Goal: Entertainment & Leisure: Browse casually

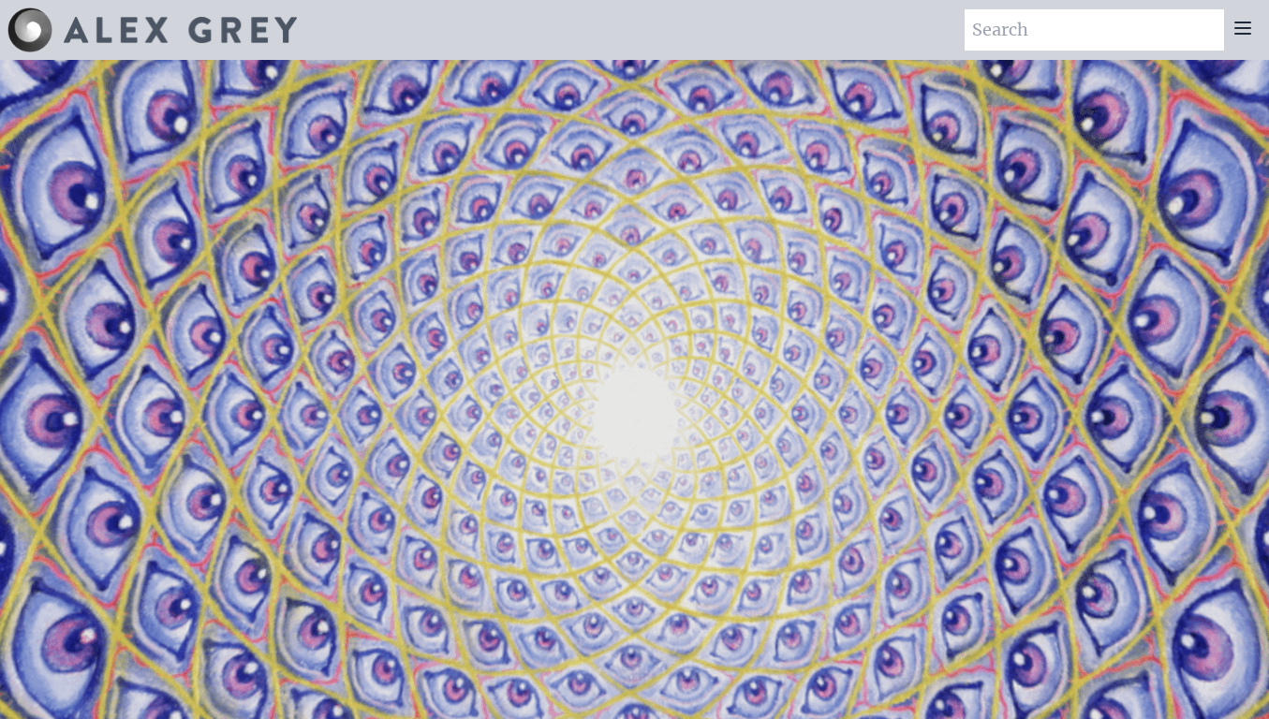
click at [1246, 24] on icon at bounding box center [1242, 28] width 22 height 22
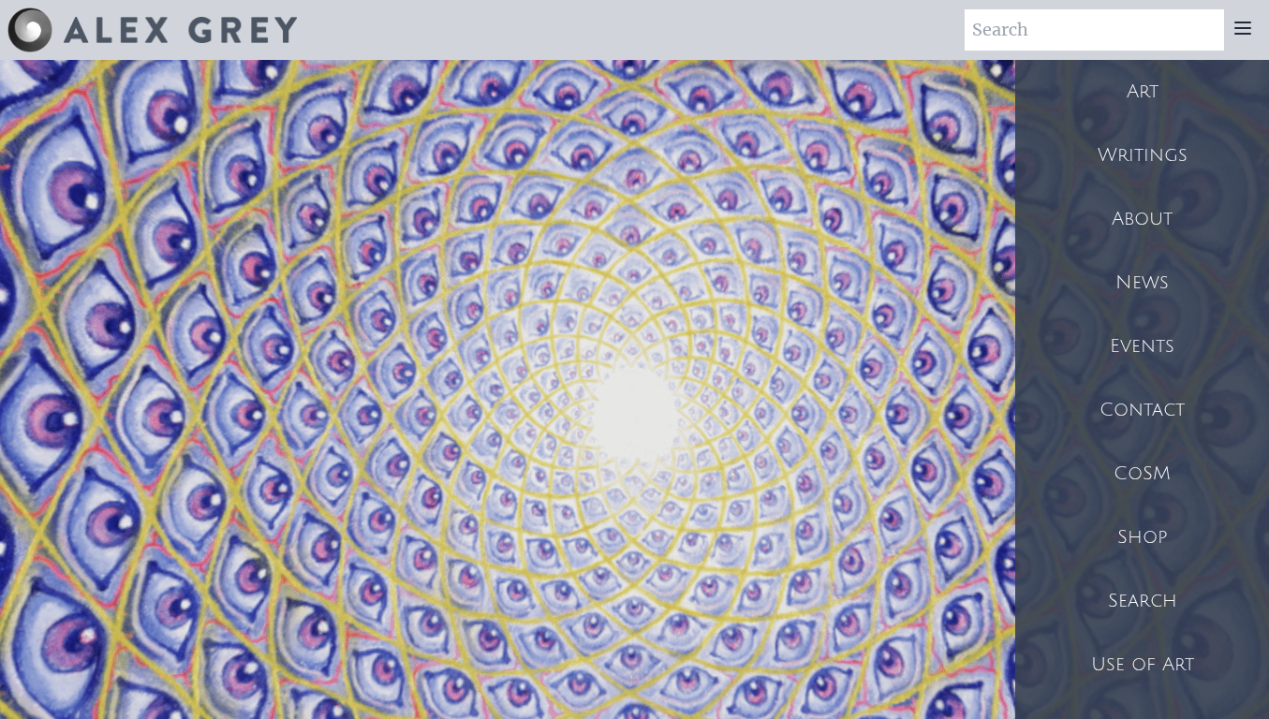
click at [1113, 72] on div "Art" at bounding box center [1142, 92] width 254 height 64
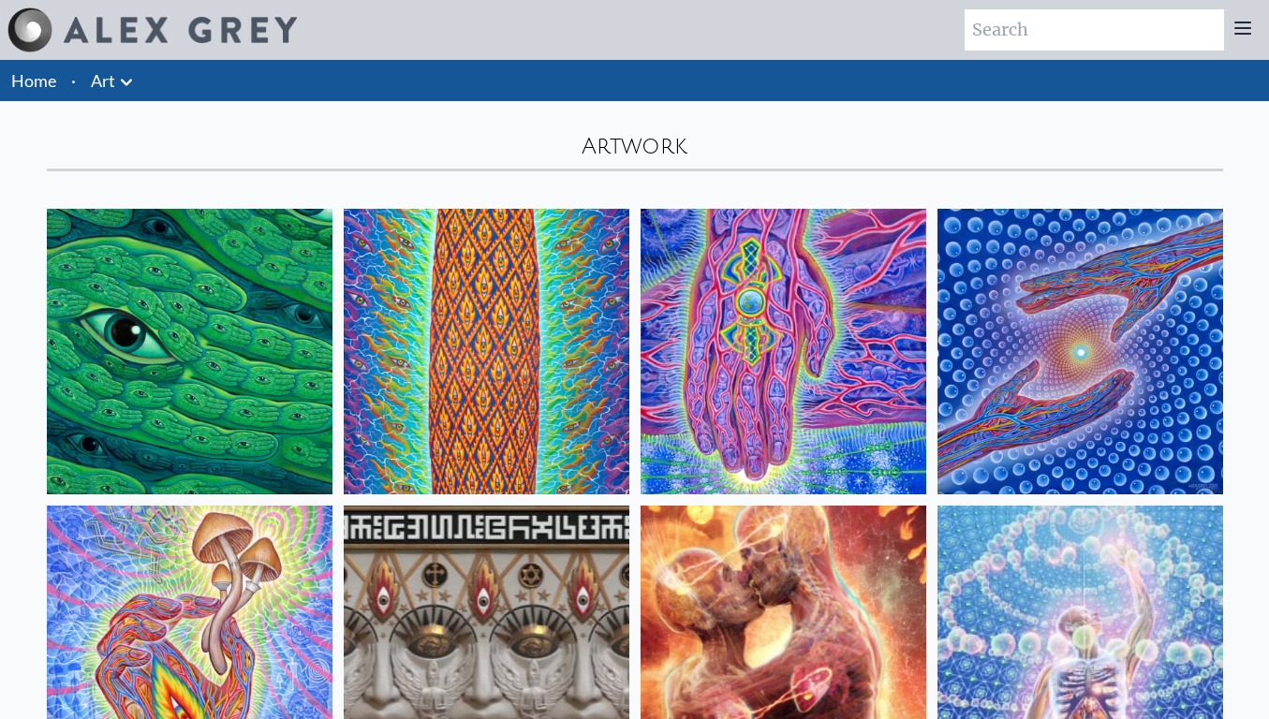
click at [139, 83] on li "Art Anatomical Drawings" at bounding box center [114, 80] width 62 height 41
click at [132, 83] on icon at bounding box center [126, 82] width 22 height 22
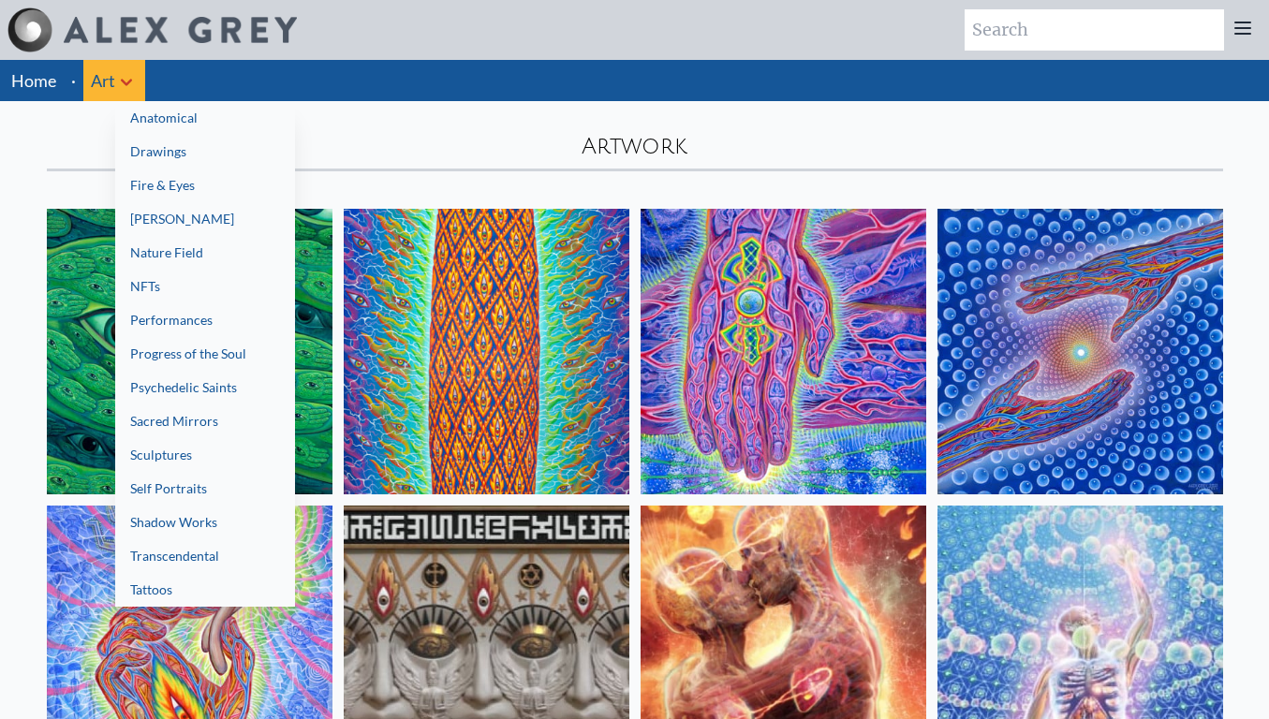
click at [213, 586] on link "Tattoos" at bounding box center [205, 590] width 180 height 34
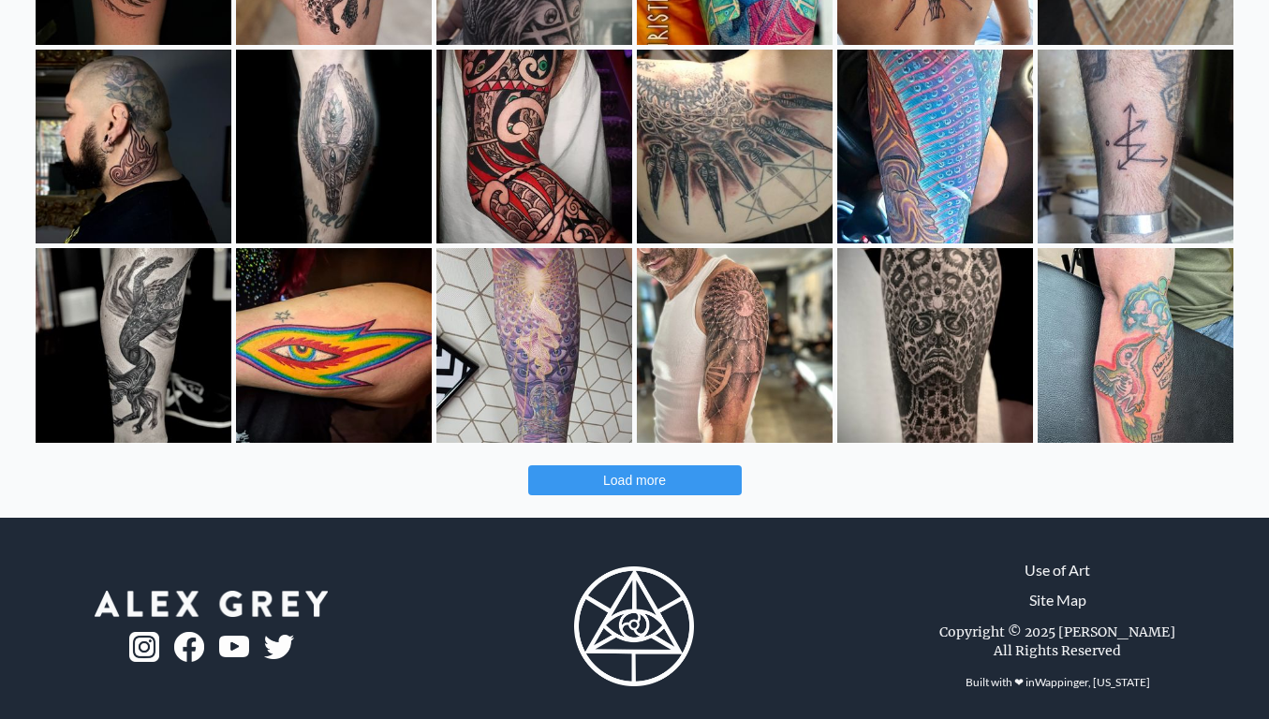
scroll to position [636, 0]
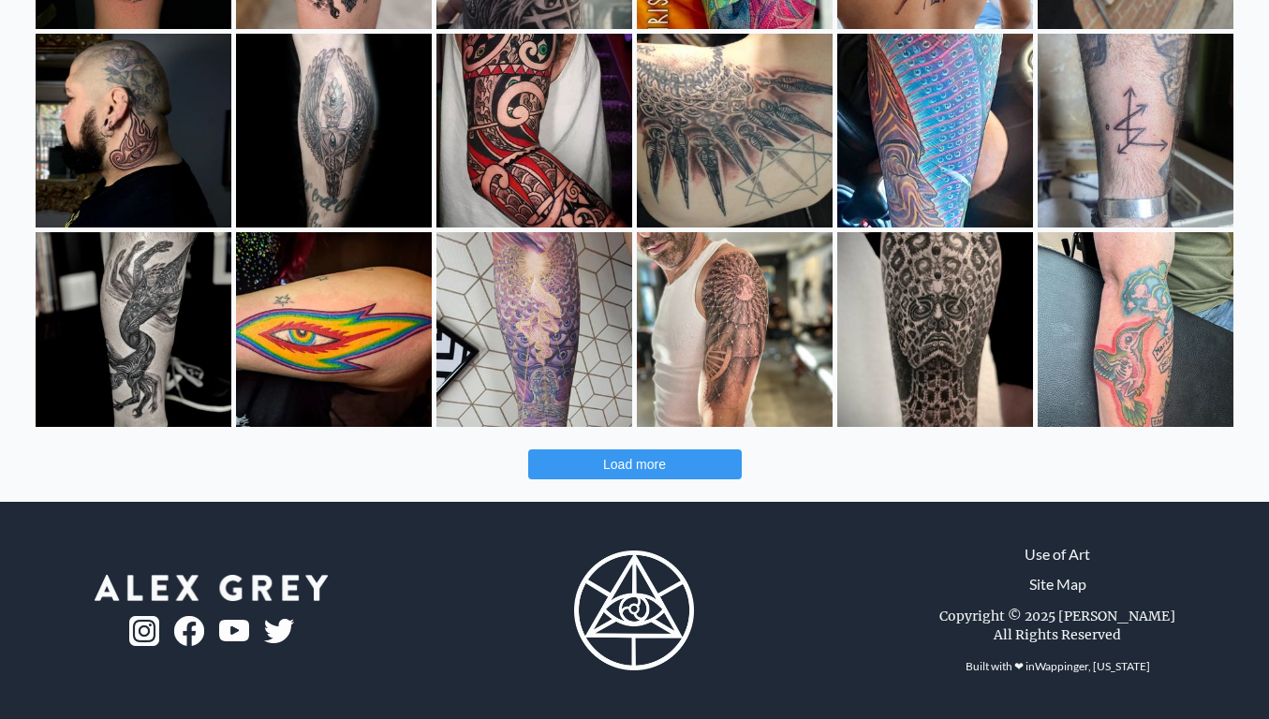
click at [723, 460] on button "Load more" at bounding box center [634, 464] width 213 height 30
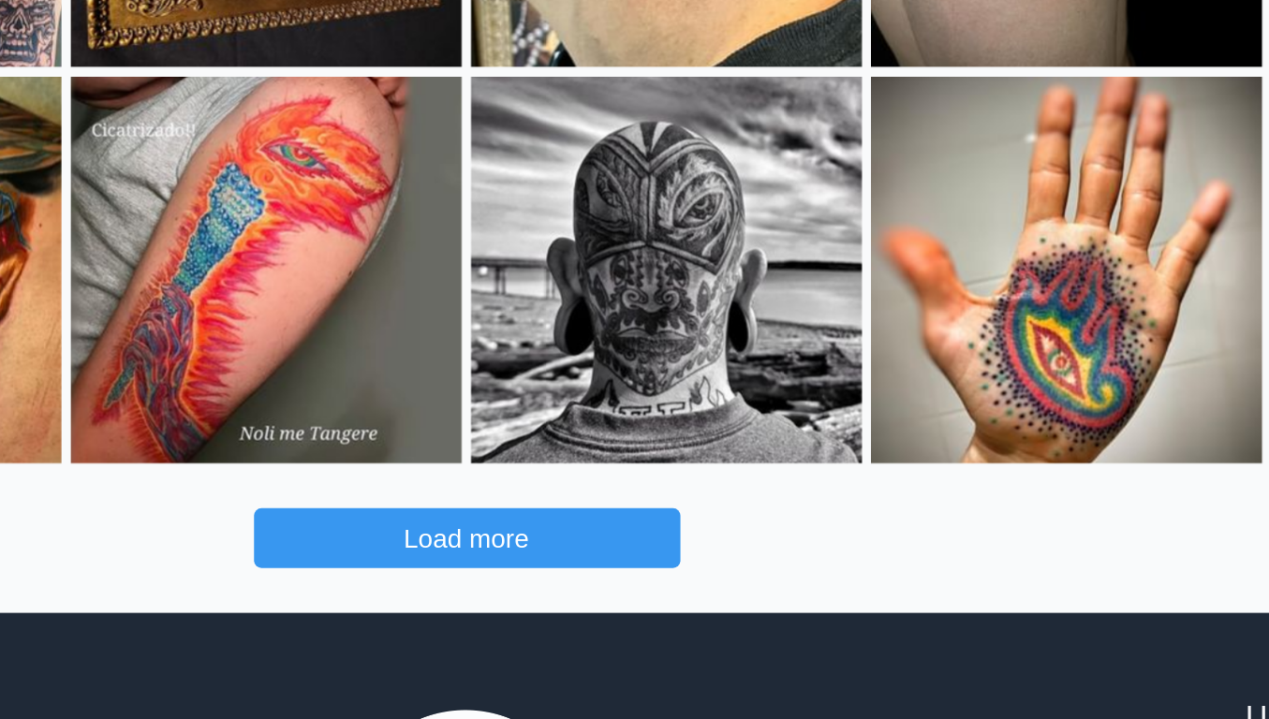
scroll to position [1267, 0]
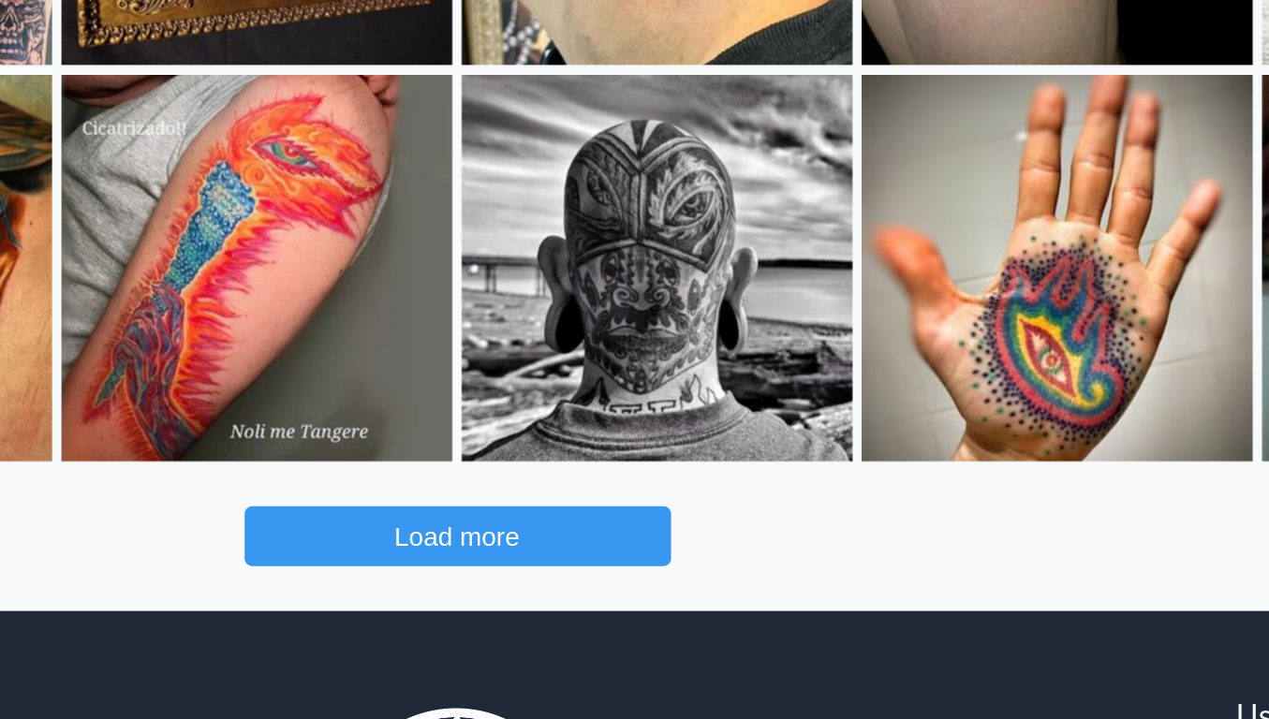
click at [679, 623] on button "Load more" at bounding box center [634, 627] width 213 height 30
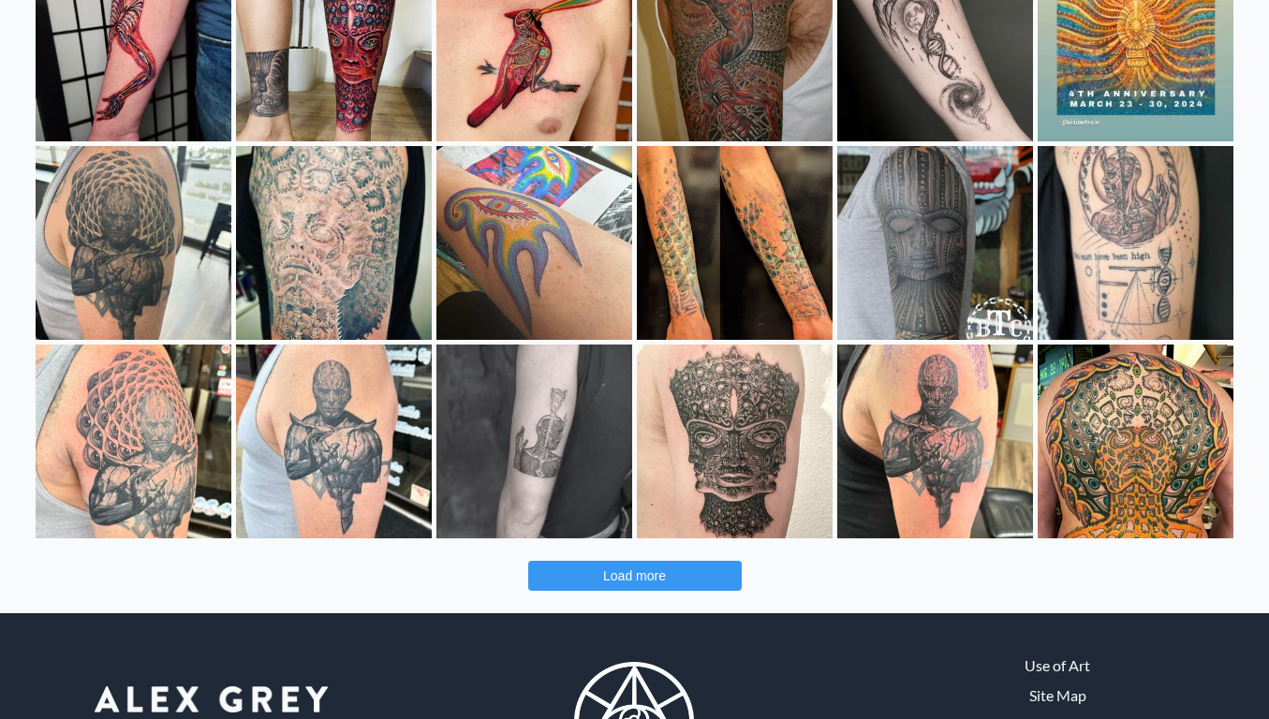
scroll to position [2130, 0]
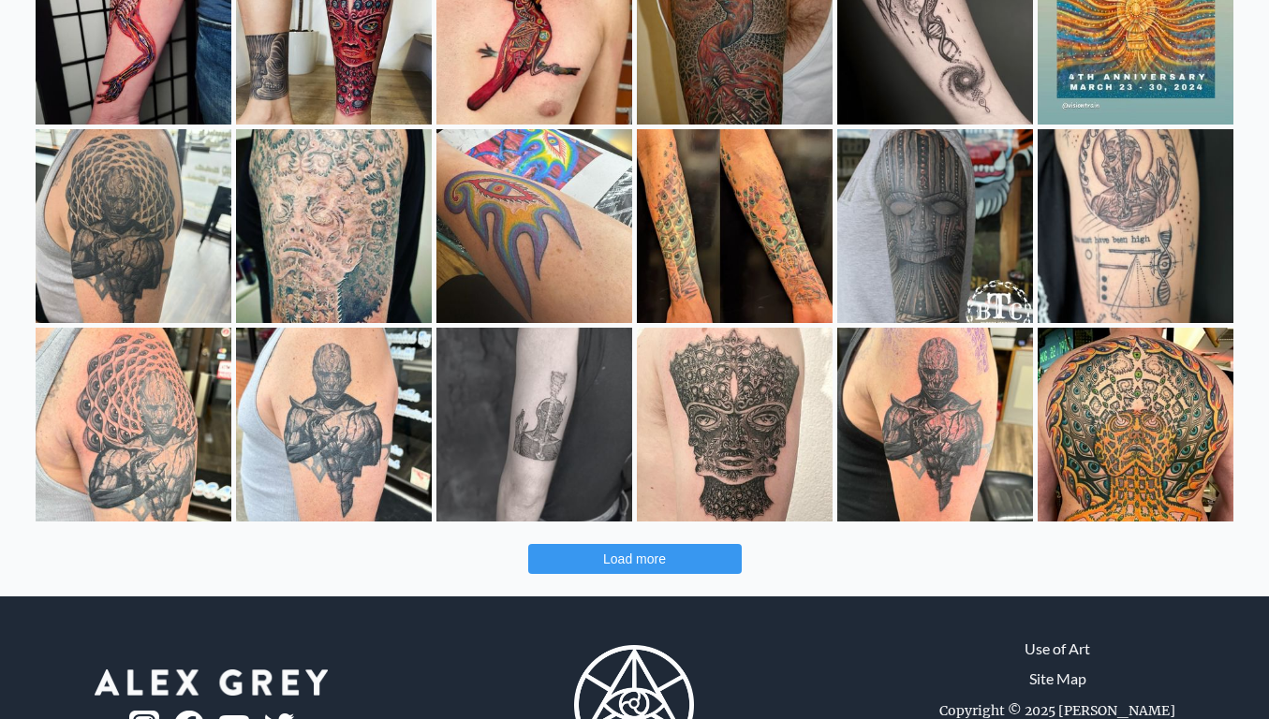
click at [636, 566] on button "Load more" at bounding box center [634, 559] width 213 height 30
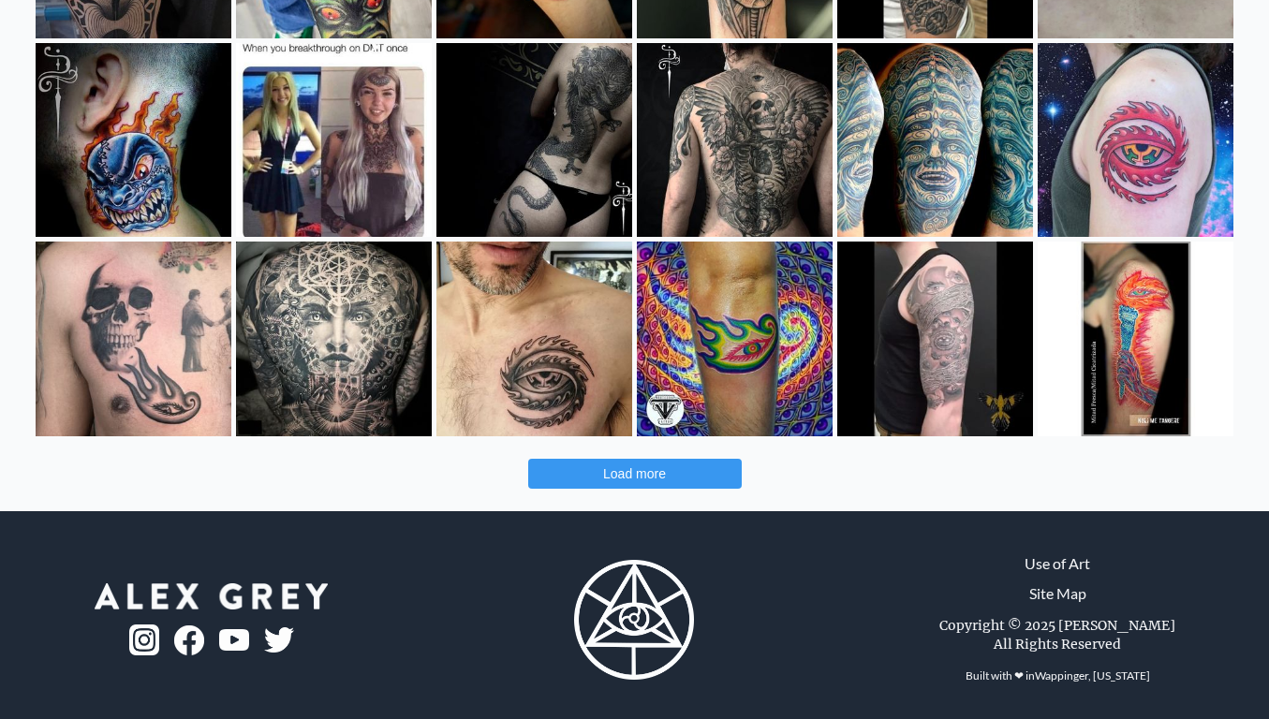
scroll to position [3017, 0]
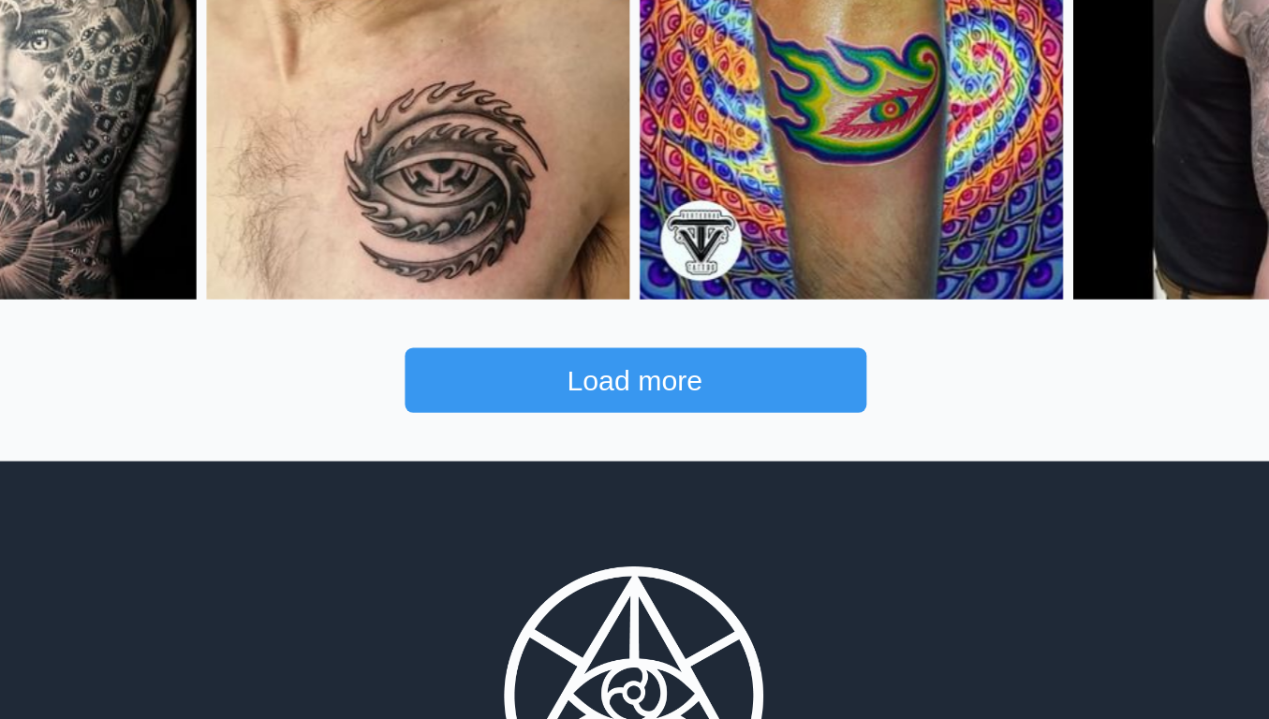
click at [640, 471] on span "Load more" at bounding box center [634, 467] width 63 height 15
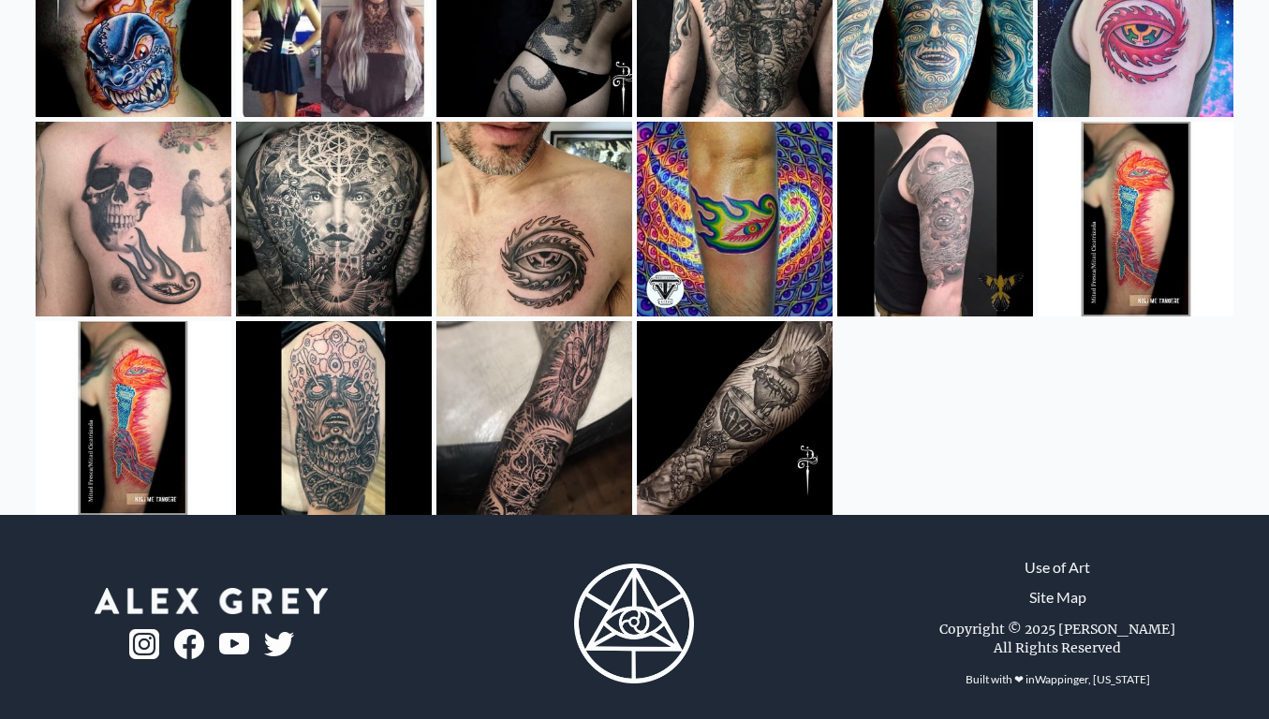
scroll to position [3131, 0]
